Goal: Navigation & Orientation: Find specific page/section

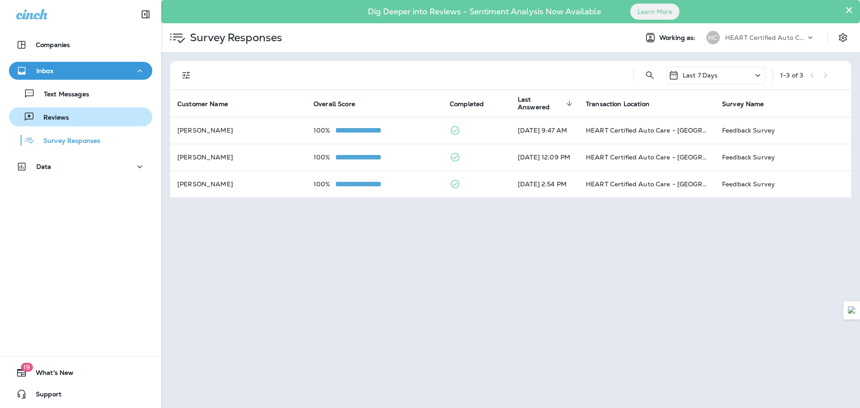
click at [79, 120] on div "Reviews" at bounding box center [81, 116] width 136 height 13
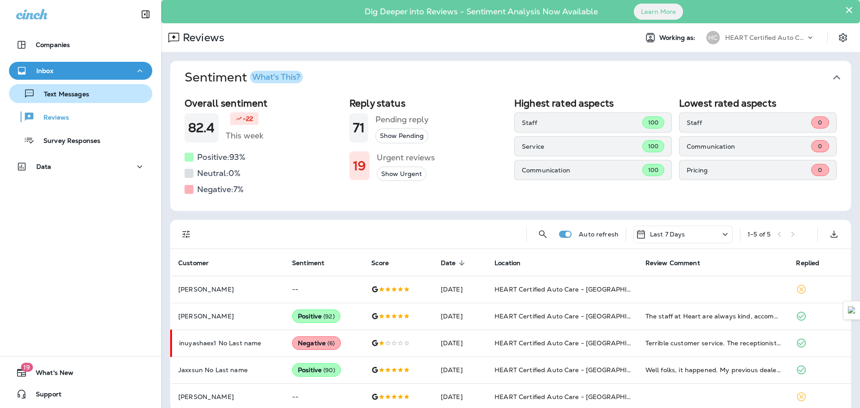
click at [81, 96] on p "Text Messages" at bounding box center [62, 94] width 54 height 9
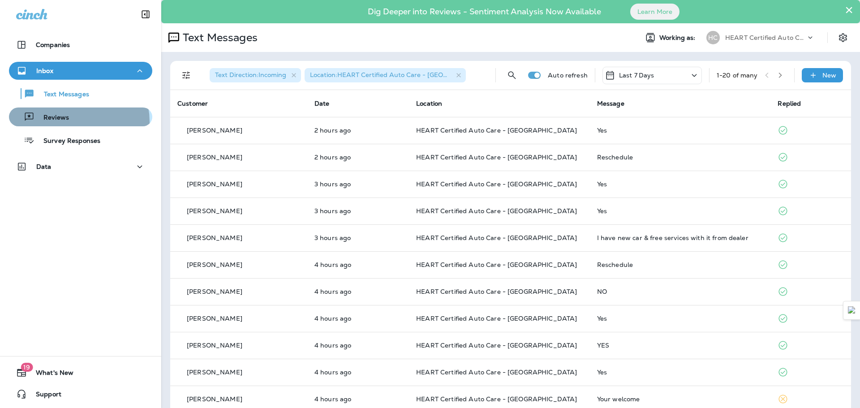
click at [76, 121] on div "Reviews" at bounding box center [81, 116] width 136 height 13
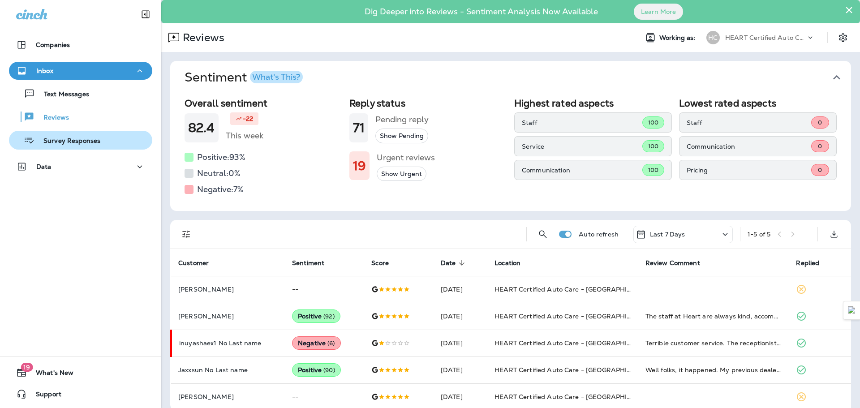
click at [76, 137] on p "Survey Responses" at bounding box center [67, 141] width 66 height 9
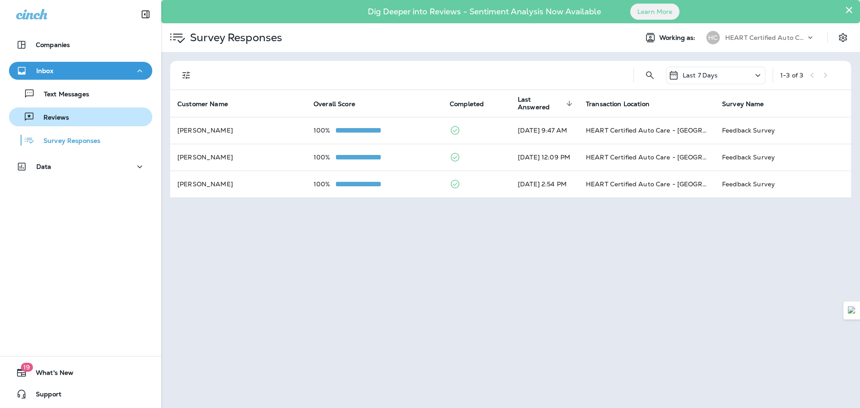
click at [72, 115] on div "Reviews" at bounding box center [81, 116] width 136 height 13
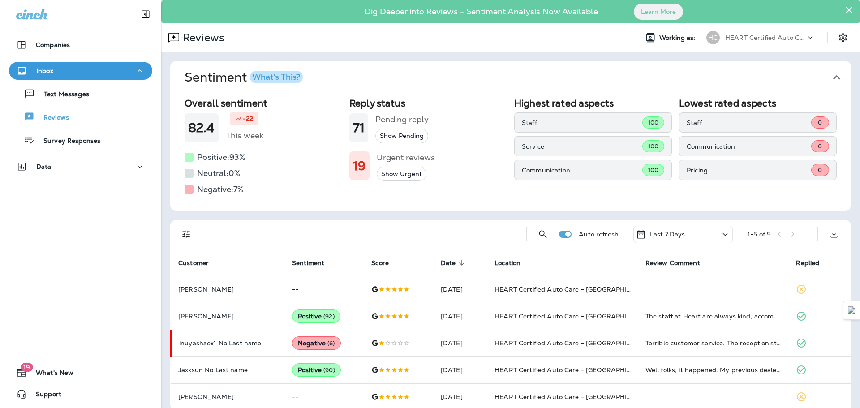
scroll to position [12, 0]
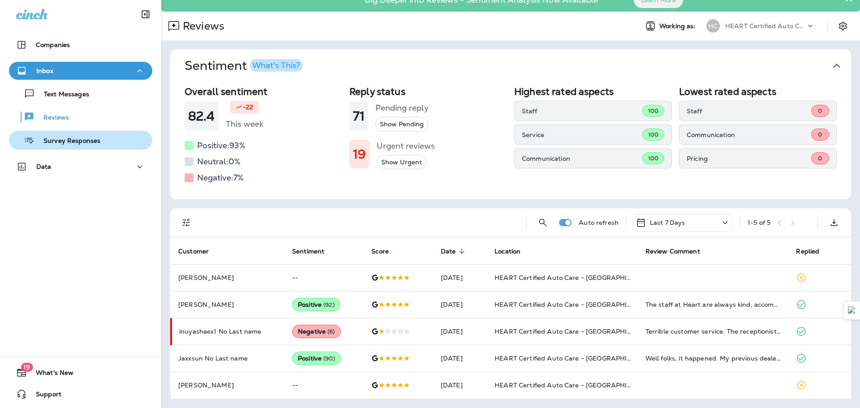
click at [86, 138] on p "Survey Responses" at bounding box center [67, 141] width 66 height 9
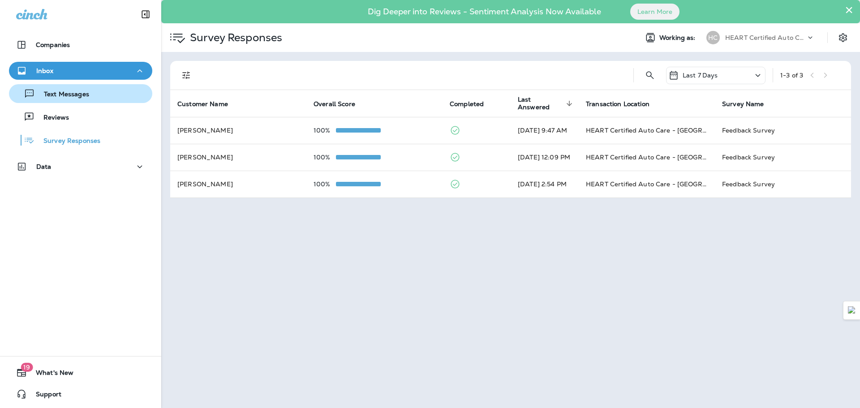
click at [96, 87] on div "Text Messages" at bounding box center [81, 93] width 136 height 13
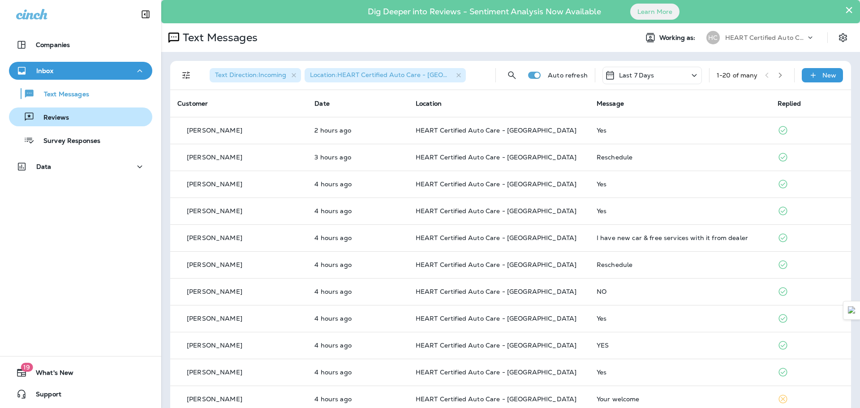
click at [78, 120] on div "Reviews" at bounding box center [81, 116] width 136 height 13
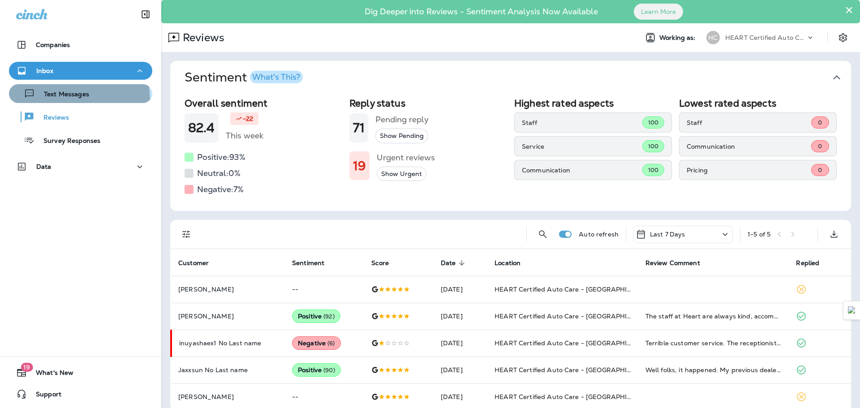
click at [68, 100] on div "Text Messages" at bounding box center [51, 93] width 77 height 13
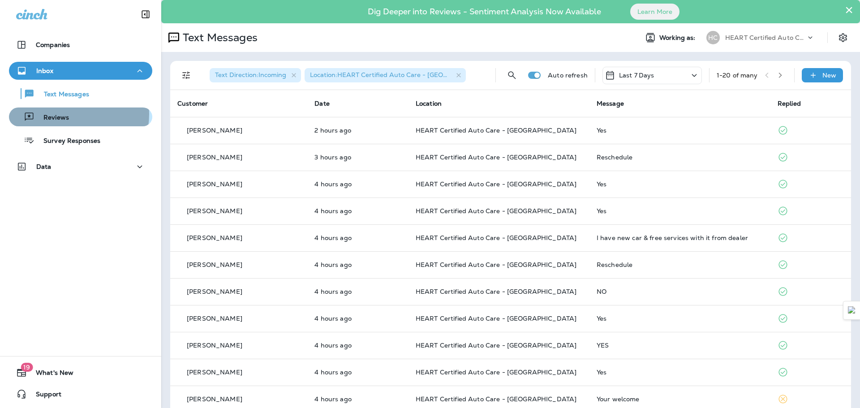
click at [69, 114] on div "Reviews" at bounding box center [81, 116] width 136 height 13
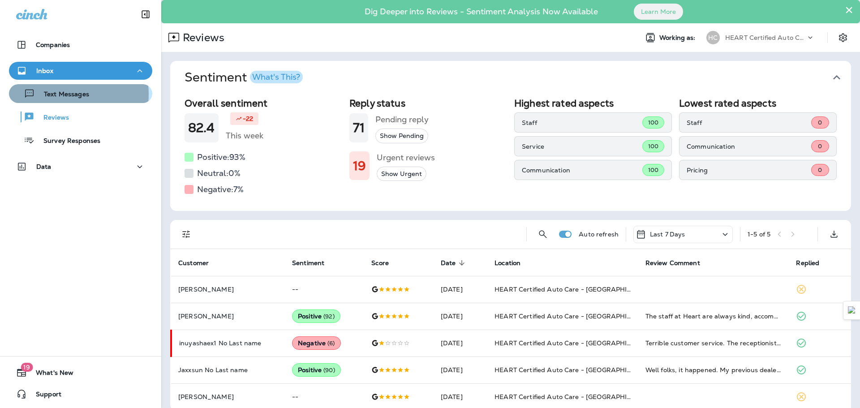
click at [62, 94] on p "Text Messages" at bounding box center [62, 94] width 54 height 9
